Goal: Task Accomplishment & Management: Manage account settings

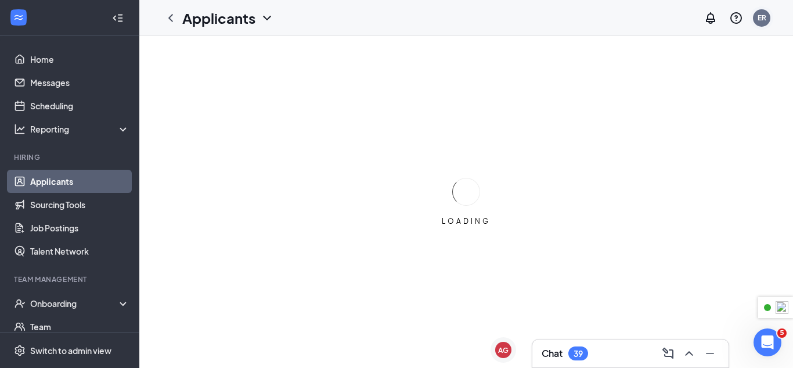
click at [764, 20] on div "ER" at bounding box center [762, 18] width 9 height 10
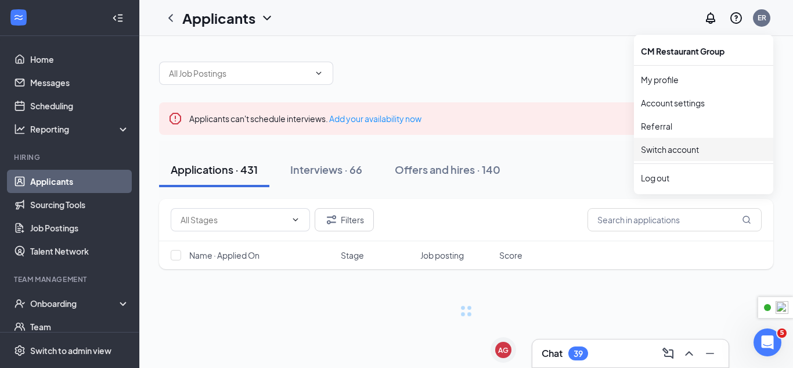
click at [672, 181] on div "Log out" at bounding box center [703, 178] width 125 height 12
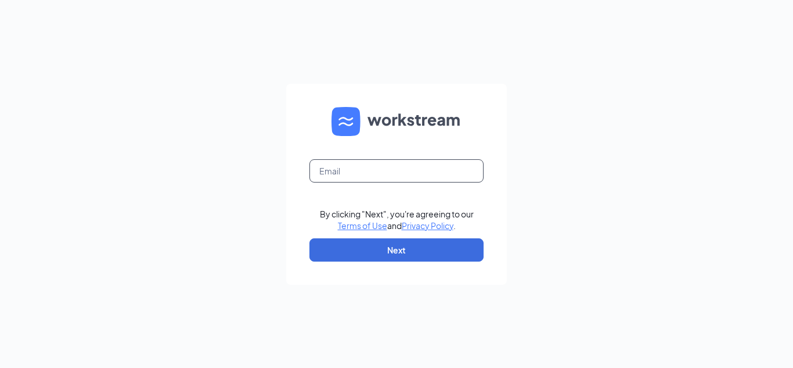
click at [452, 169] on input "text" at bounding box center [397, 170] width 174 height 23
type input "dave.terhune@cfafranchisee.com"
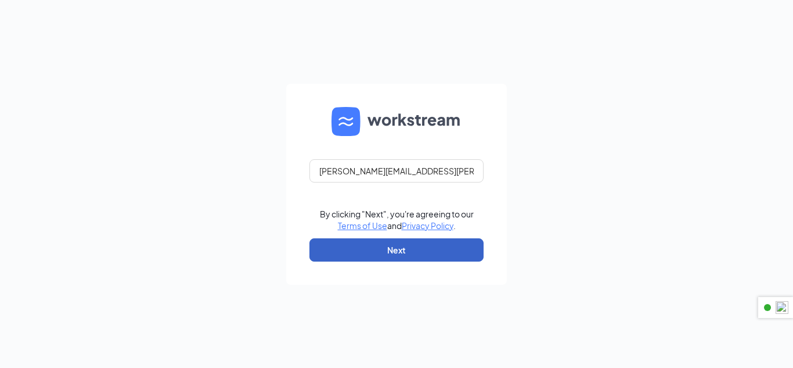
click at [456, 249] on button "Next" at bounding box center [397, 249] width 174 height 23
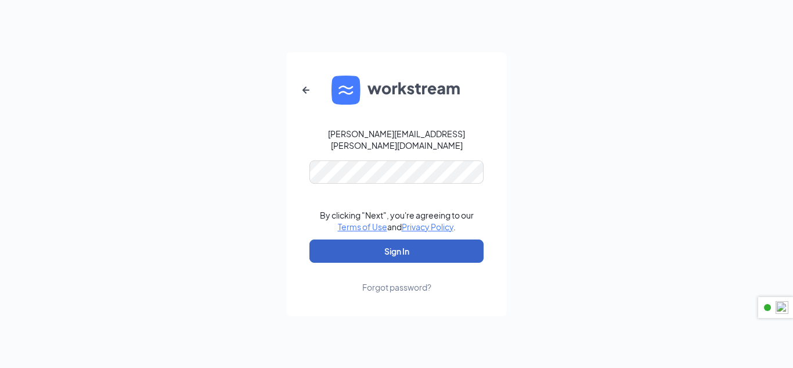
click at [454, 239] on button "Sign In" at bounding box center [397, 250] width 174 height 23
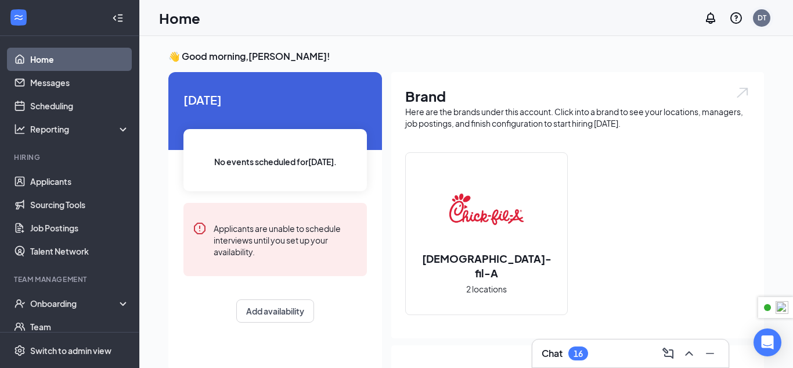
click at [767, 18] on div "DT" at bounding box center [761, 17] width 17 height 17
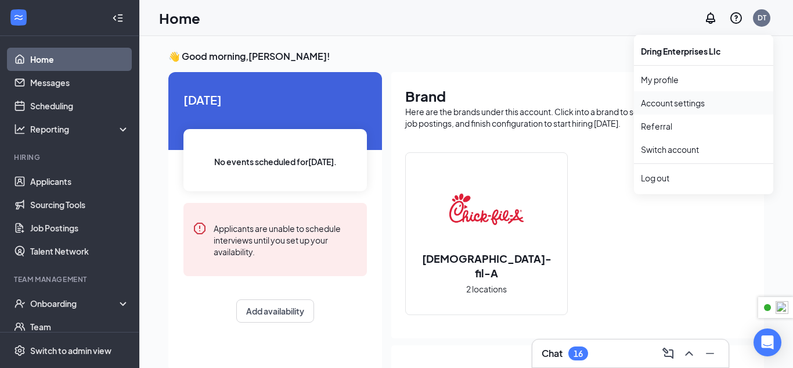
click at [698, 100] on link "Account settings" at bounding box center [703, 103] width 125 height 12
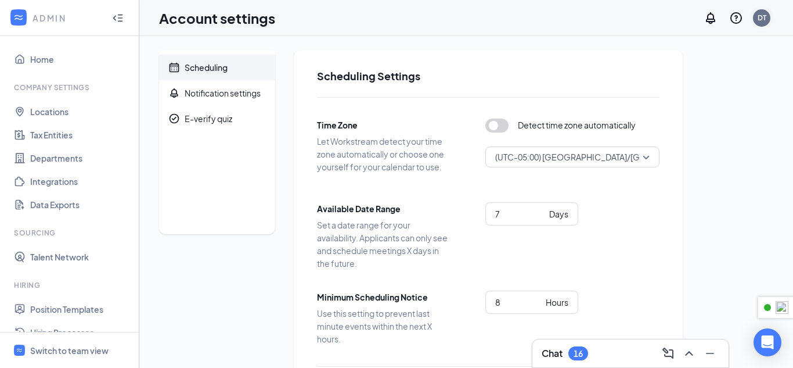
click at [764, 18] on div "DT" at bounding box center [762, 18] width 9 height 10
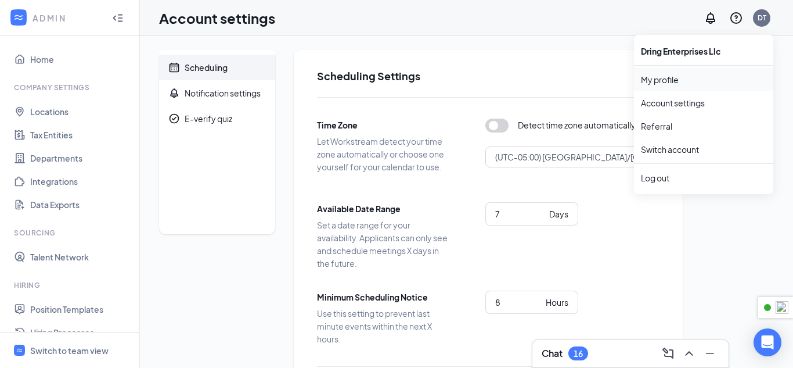
click at [719, 75] on link "My profile" at bounding box center [703, 80] width 125 height 12
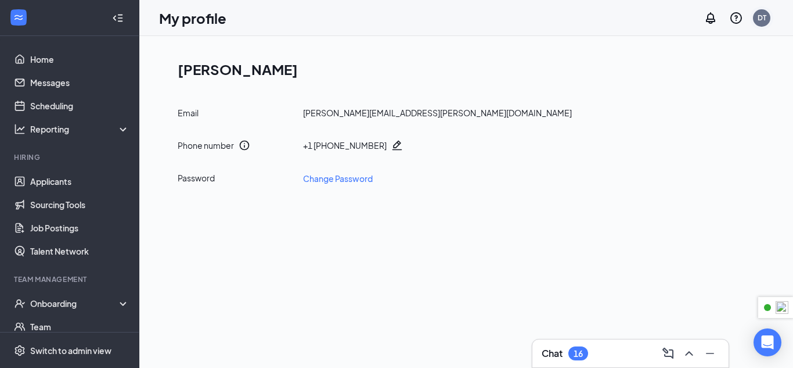
click at [758, 20] on div "DT" at bounding box center [762, 18] width 9 height 10
click at [706, 179] on div "Log out" at bounding box center [703, 178] width 125 height 12
